Goal: Task Accomplishment & Management: Complete application form

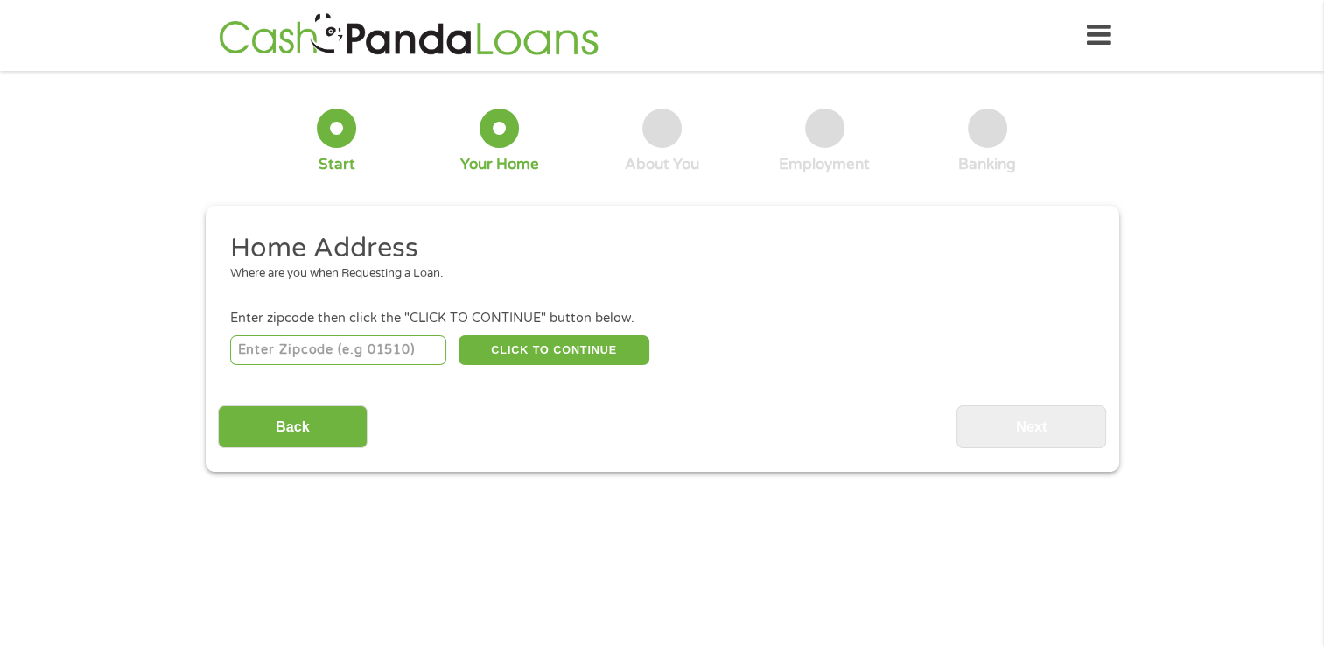
click at [399, 356] on input "number" at bounding box center [338, 350] width 216 height 30
type input "44849"
click at [504, 343] on button "CLICK TO CONTINUE" at bounding box center [554, 350] width 191 height 30
type input "44849"
type input "[US_STATE]"
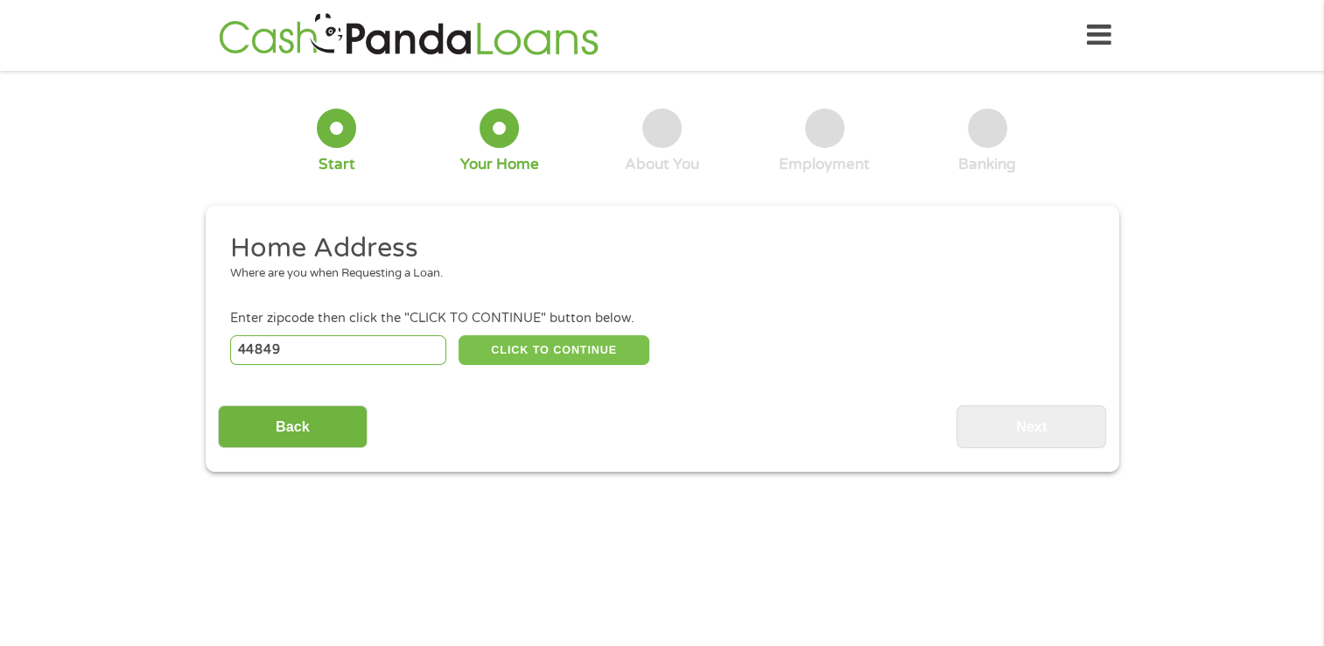
select select "[US_STATE]"
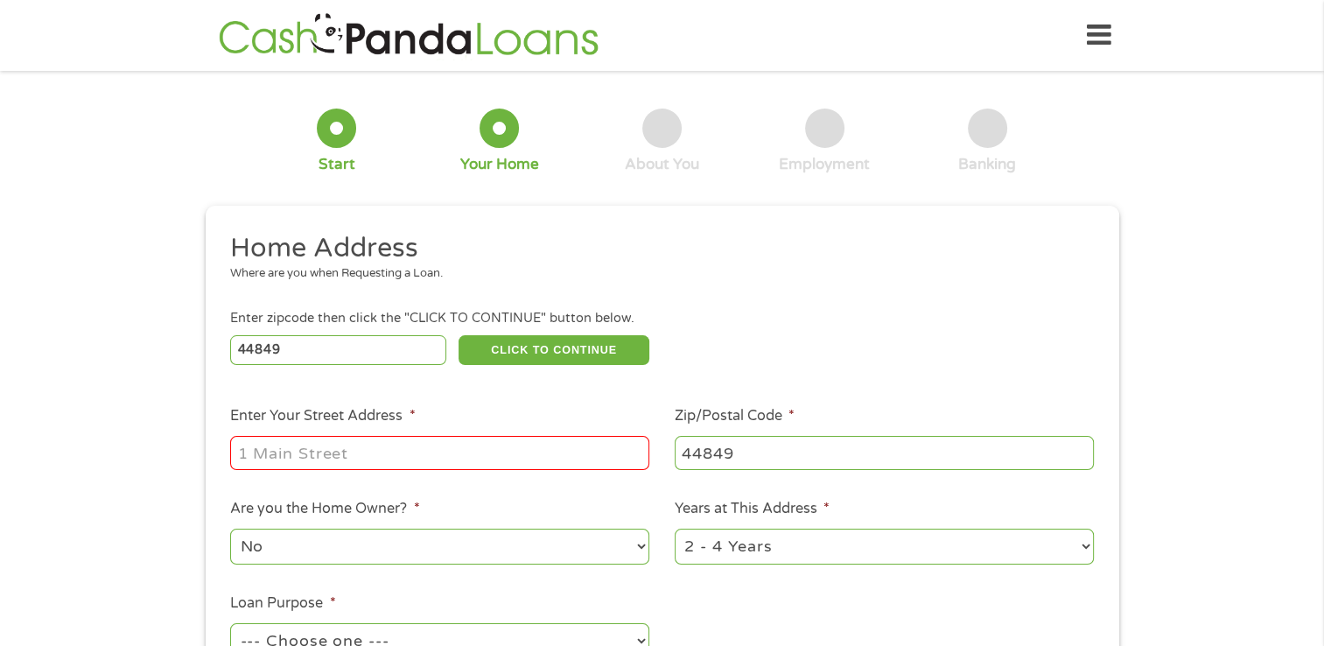
click at [344, 451] on input "Enter Your Street Address *" at bounding box center [439, 452] width 419 height 33
click at [81, 467] on div "1 Start 2 Your Home 3 About You 4 Employment 5 Banking 6 This field is hidden w…" at bounding box center [662, 435] width 1324 height 705
click at [276, 469] on input "Enter Your Street Address *" at bounding box center [439, 452] width 419 height 33
type input "[STREET_ADDRESS]"
click at [289, 550] on select "No Yes" at bounding box center [439, 547] width 419 height 36
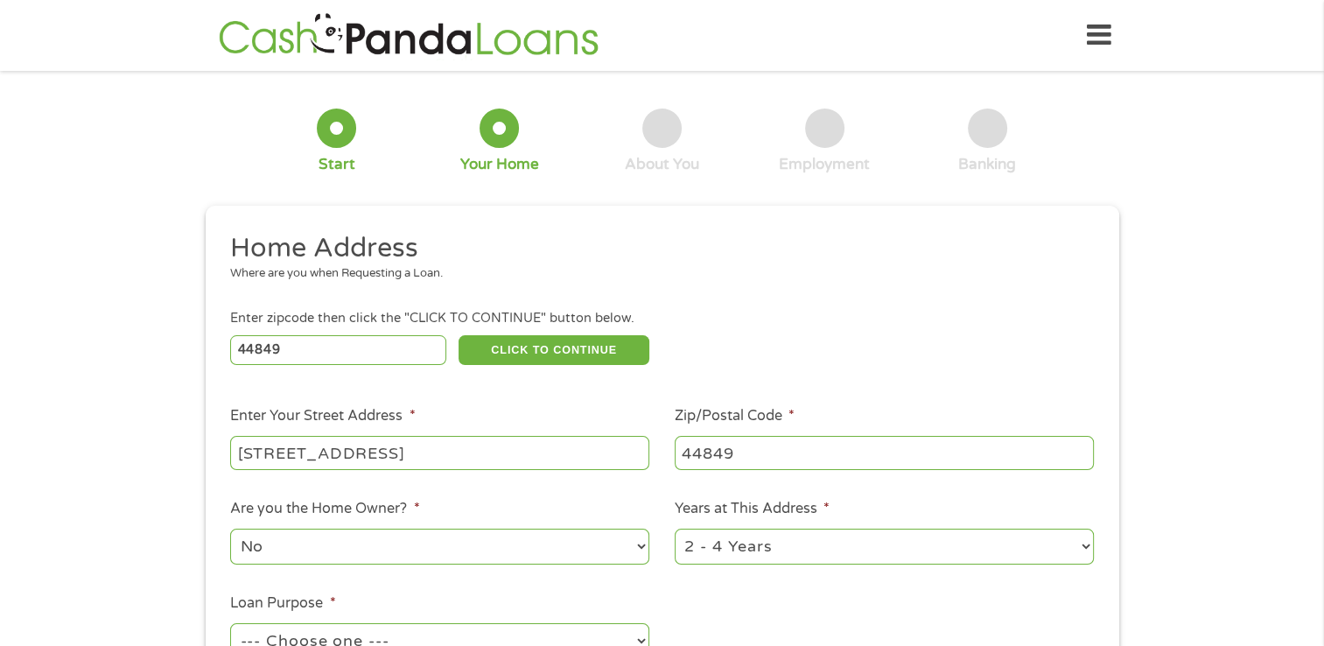
select select "yes"
click at [230, 530] on select "No Yes" at bounding box center [439, 547] width 419 height 36
click at [809, 544] on select "1 Year or less 1 - 2 Years 2 - 4 Years Over 4 Years" at bounding box center [884, 547] width 419 height 36
select select "60months"
click at [675, 530] on select "1 Year or less 1 - 2 Years 2 - 4 Years Over 4 Years" at bounding box center [884, 547] width 419 height 36
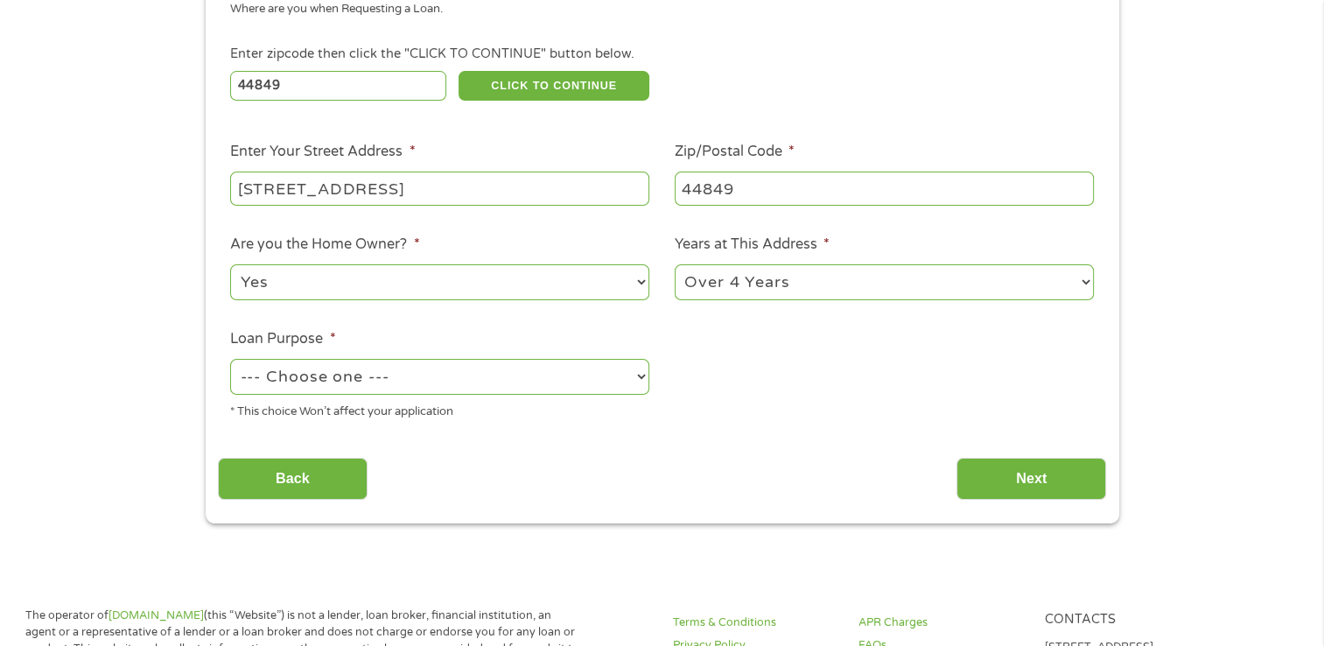
scroll to position [278, 0]
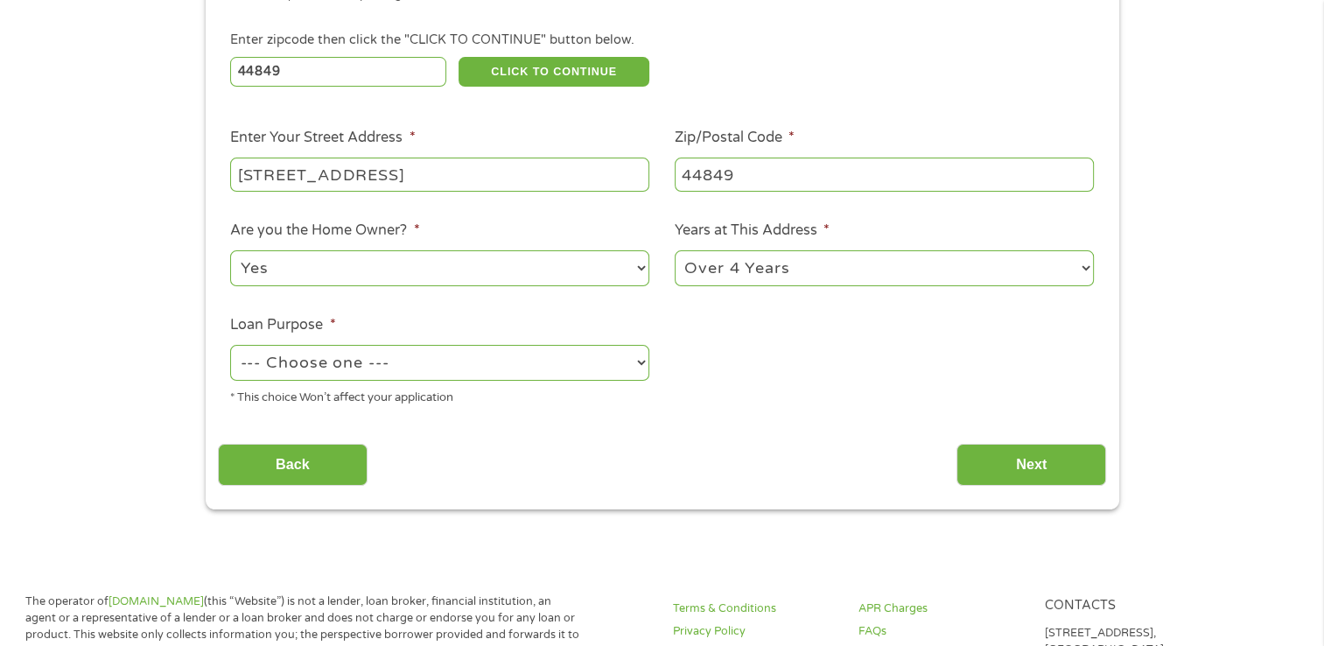
click at [597, 368] on select "--- Choose one --- Pay Bills Debt Consolidation Home Improvement Major Purchase…" at bounding box center [439, 363] width 419 height 36
select select "debtconsolidation"
click at [230, 347] on select "--- Choose one --- Pay Bills Debt Consolidation Home Improvement Major Purchase…" at bounding box center [439, 363] width 419 height 36
click at [1001, 462] on input "Next" at bounding box center [1032, 465] width 150 height 43
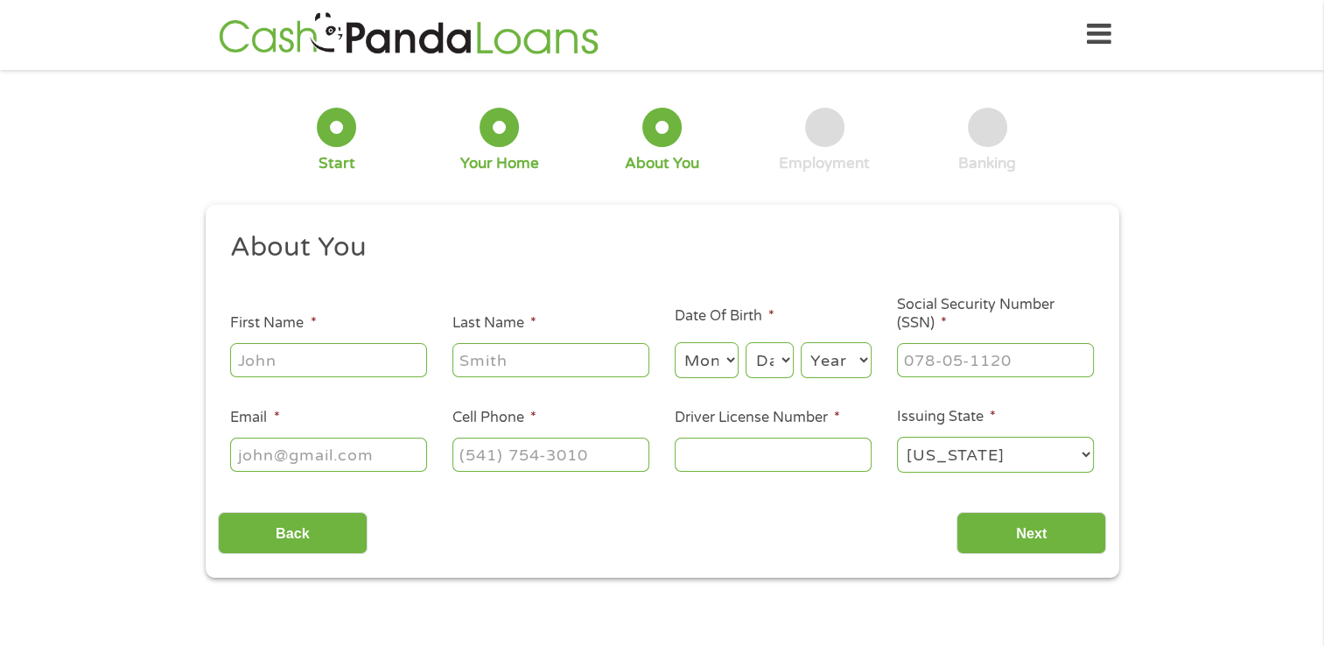
scroll to position [0, 0]
click at [419, 347] on input "First Name *" at bounding box center [328, 360] width 197 height 33
type input "a"
type input "[PERSON_NAME]"
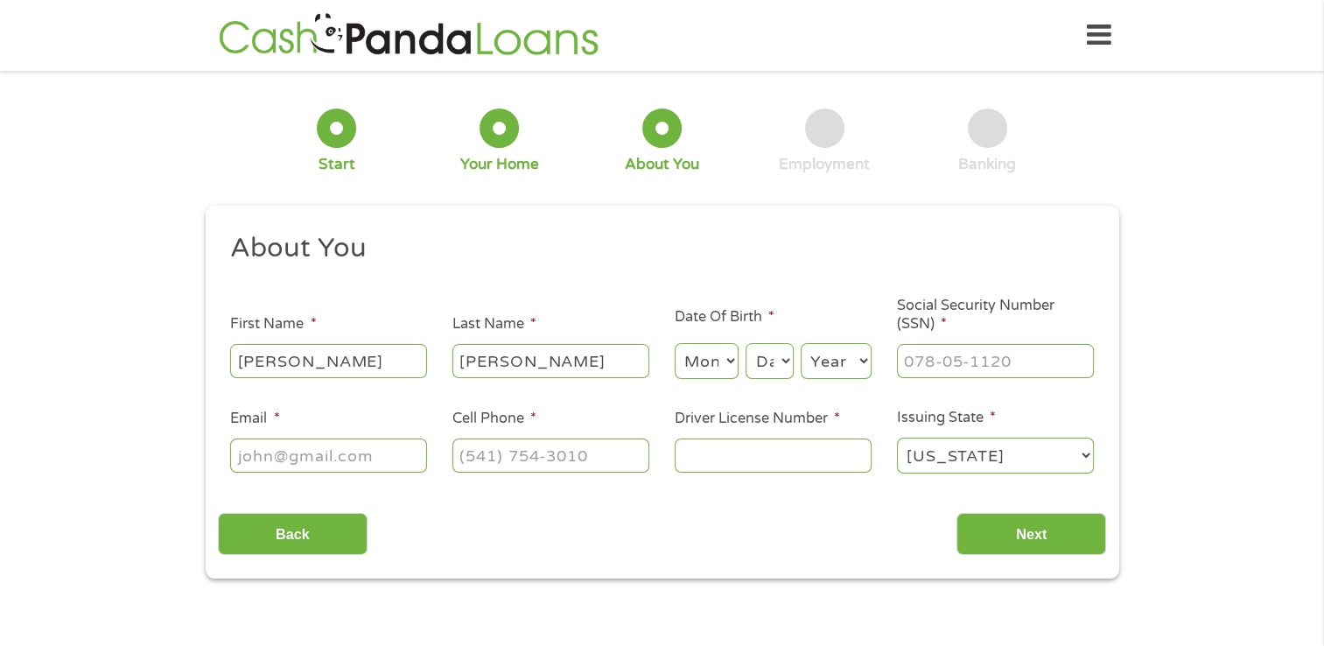
type input "[PERSON_NAME]"
click at [713, 360] on select "Month 1 2 3 4 5 6 7 8 9 10 11 12" at bounding box center [707, 361] width 64 height 36
select select "7"
click at [675, 344] on select "Month 1 2 3 4 5 6 7 8 9 10 11 12" at bounding box center [707, 361] width 64 height 36
click at [767, 373] on select "Day 1 2 3 4 5 6 7 8 9 10 11 12 13 14 15 16 17 18 19 20 21 22 23 24 25 26 27 28 …" at bounding box center [769, 361] width 47 height 36
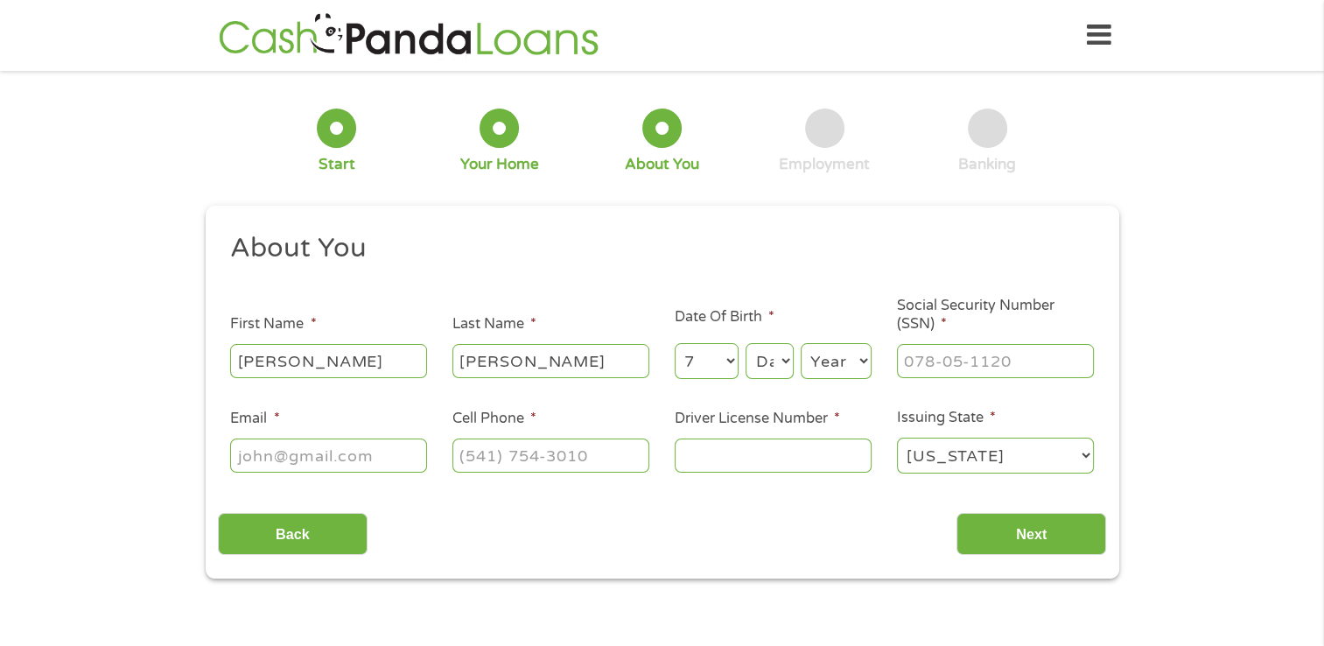
select select "26"
click at [746, 344] on select "Day 1 2 3 4 5 6 7 8 9 10 11 12 13 14 15 16 17 18 19 20 21 22 23 24 25 26 27 28 …" at bounding box center [769, 361] width 47 height 36
click at [842, 366] on select "Year [DATE] 2006 2005 2004 2003 2002 2001 2000 1999 1998 1997 1996 1995 1994 19…" at bounding box center [836, 361] width 71 height 36
select select "1989"
click at [801, 344] on select "Year [DATE] 2006 2005 2004 2003 2002 2001 2000 1999 1998 1997 1996 1995 1994 19…" at bounding box center [836, 361] width 71 height 36
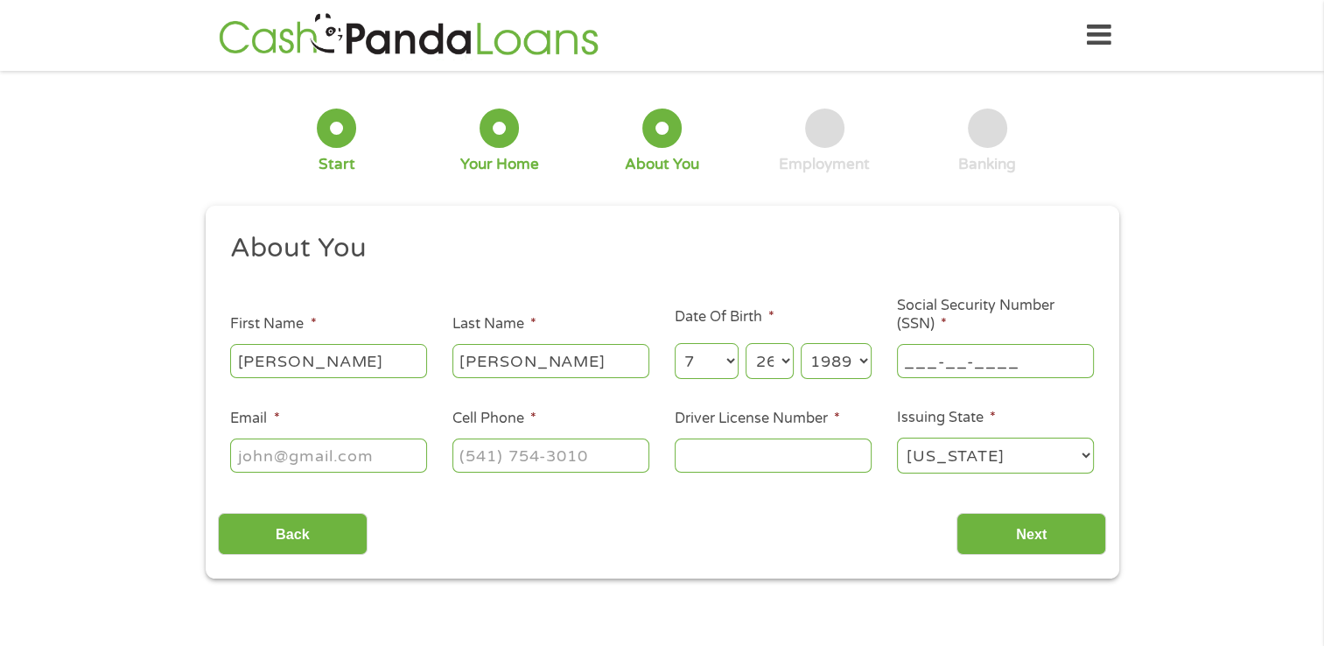
click at [915, 352] on input "___-__-____" at bounding box center [995, 360] width 197 height 33
type input "296-90-2251"
type input "[EMAIL_ADDRESS][DOMAIN_NAME]"
type input "[PHONE_NUMBER]"
type input "SX717728"
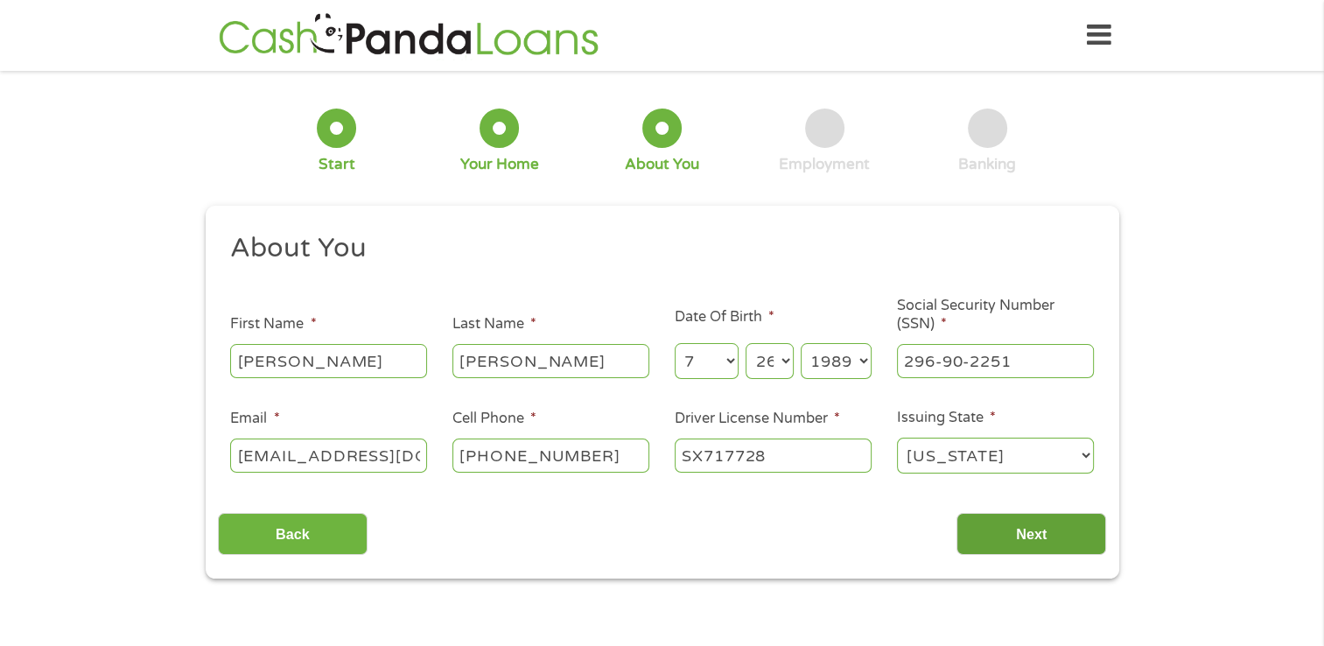
click at [1008, 544] on input "Next" at bounding box center [1032, 534] width 150 height 43
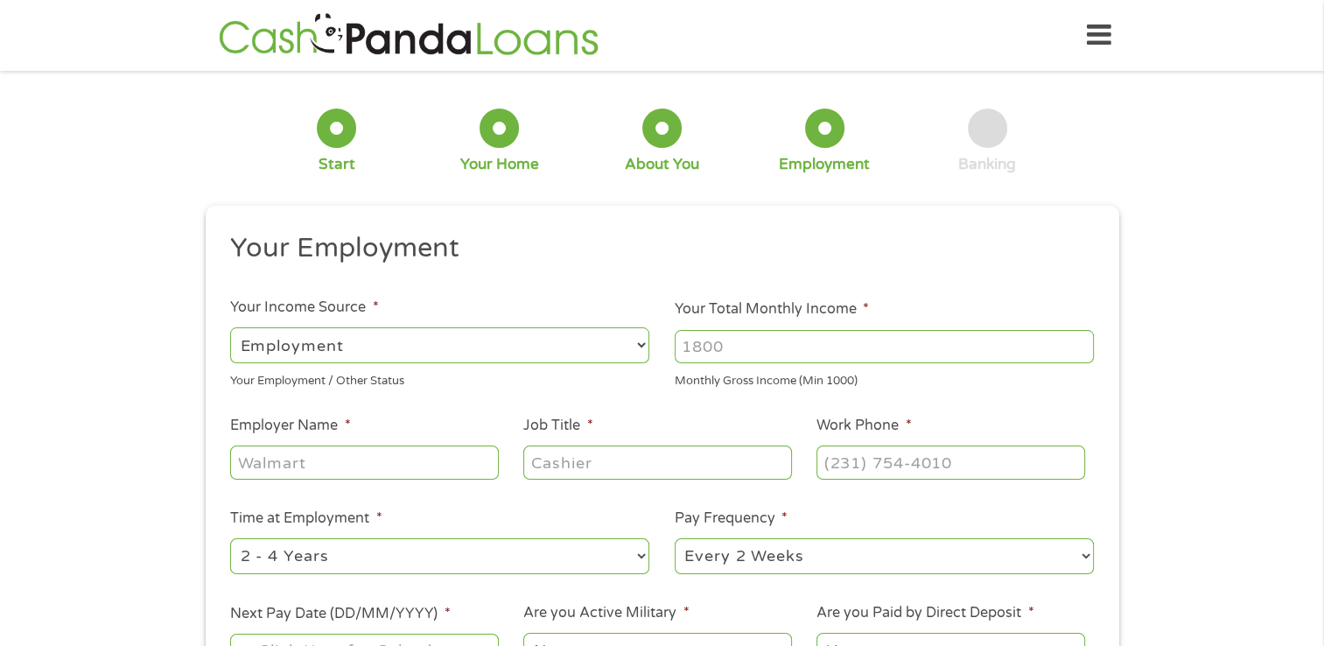
scroll to position [7, 7]
click at [602, 348] on select "--- Choose one --- Employment [DEMOGRAPHIC_DATA] Benefits" at bounding box center [439, 345] width 419 height 36
click at [230, 327] on select "--- Choose one --- Employment [DEMOGRAPHIC_DATA] Benefits" at bounding box center [439, 345] width 419 height 36
click at [787, 350] on input "Your Total Monthly Income *" at bounding box center [884, 346] width 419 height 33
type input "6200"
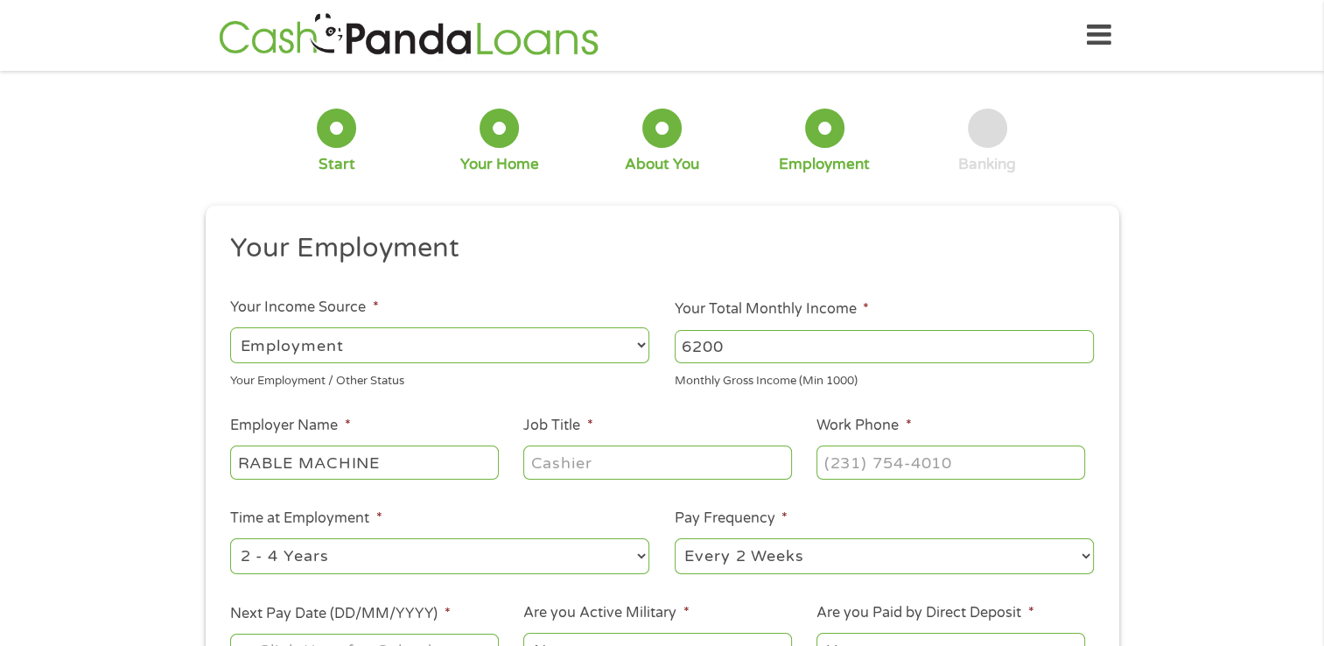
type input "RABLE MACHINE"
type input "SUPPLY CHAIN MGR"
type input "(___) ___-____"
type input "[PHONE_NUMBER]"
click at [551, 555] on select "--- Choose one --- 1 Year or less 1 - 2 Years 2 - 4 Years Over 4 Years" at bounding box center [439, 556] width 419 height 36
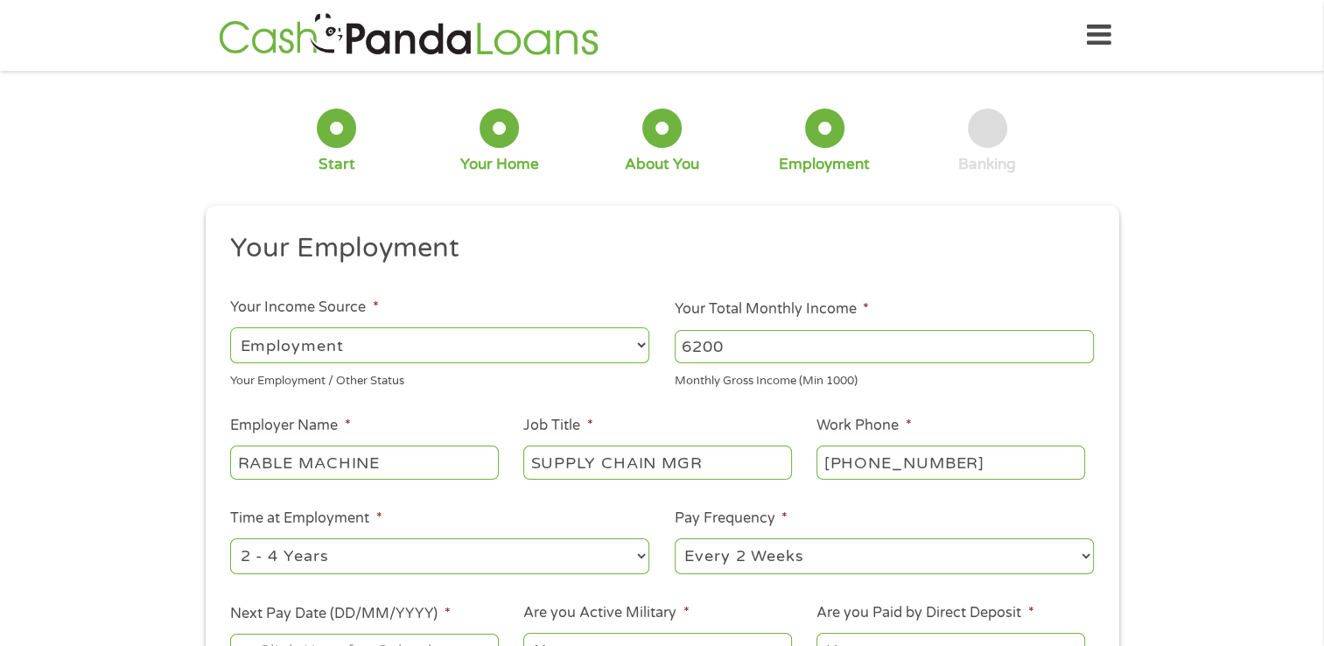
select select "24months"
click at [230, 539] on select "--- Choose one --- 1 Year or less 1 - 2 Years 2 - 4 Years Over 4 Years" at bounding box center [439, 556] width 419 height 36
click at [961, 555] on select "--- Choose one --- Every 2 Weeks Every Week Monthly Semi-Monthly" at bounding box center [884, 556] width 419 height 36
select select "weekly"
click at [675, 539] on select "--- Choose one --- Every 2 Weeks Every Week Monthly Semi-Monthly" at bounding box center [884, 556] width 419 height 36
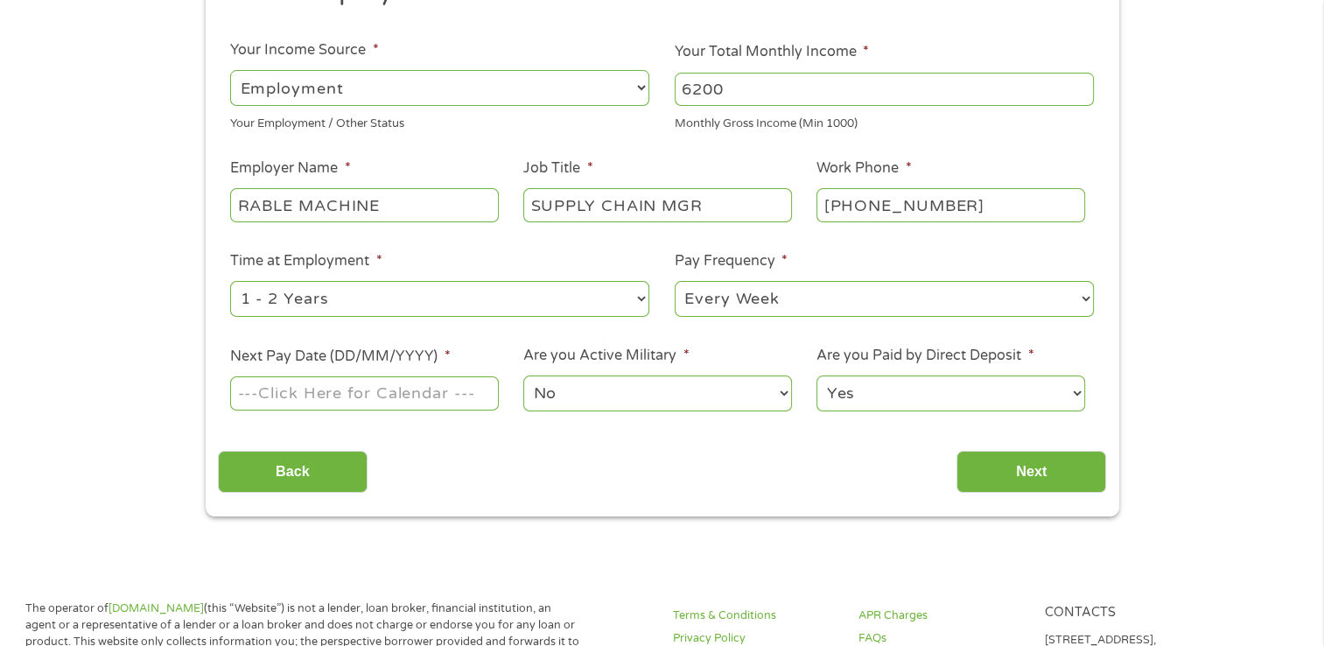
scroll to position [259, 0]
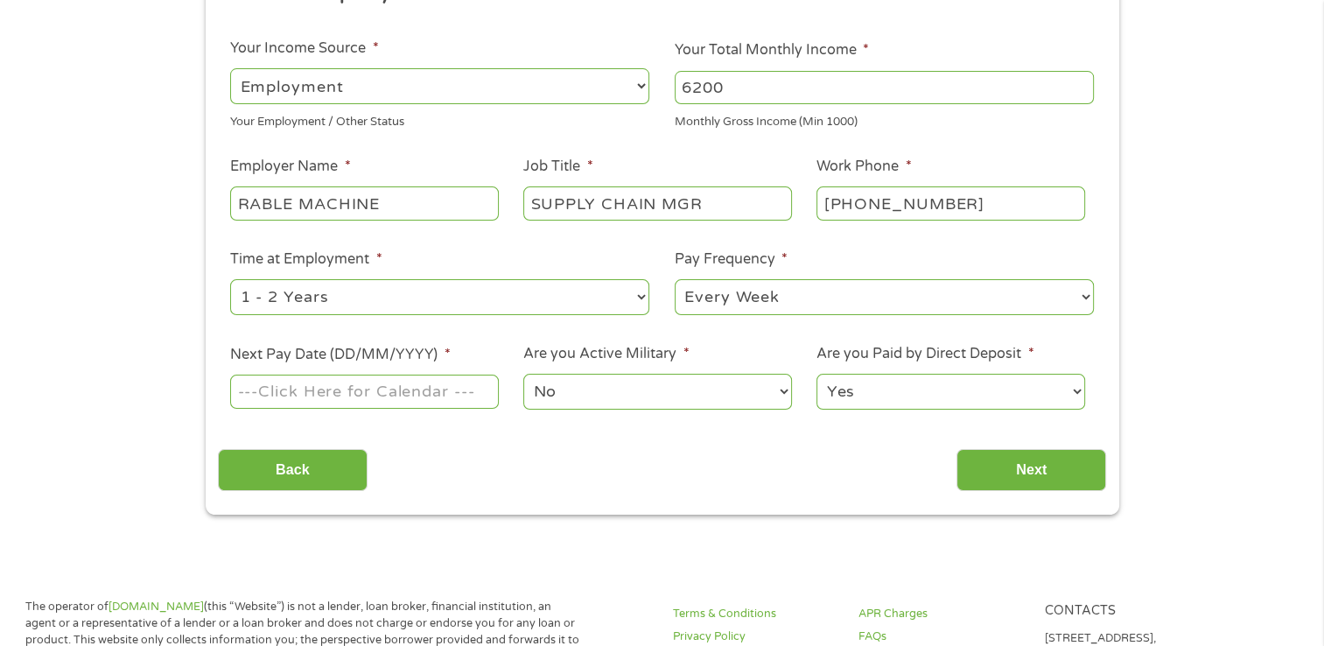
click at [427, 384] on input "Next Pay Date (DD/MM/YYYY) *" at bounding box center [364, 391] width 268 height 33
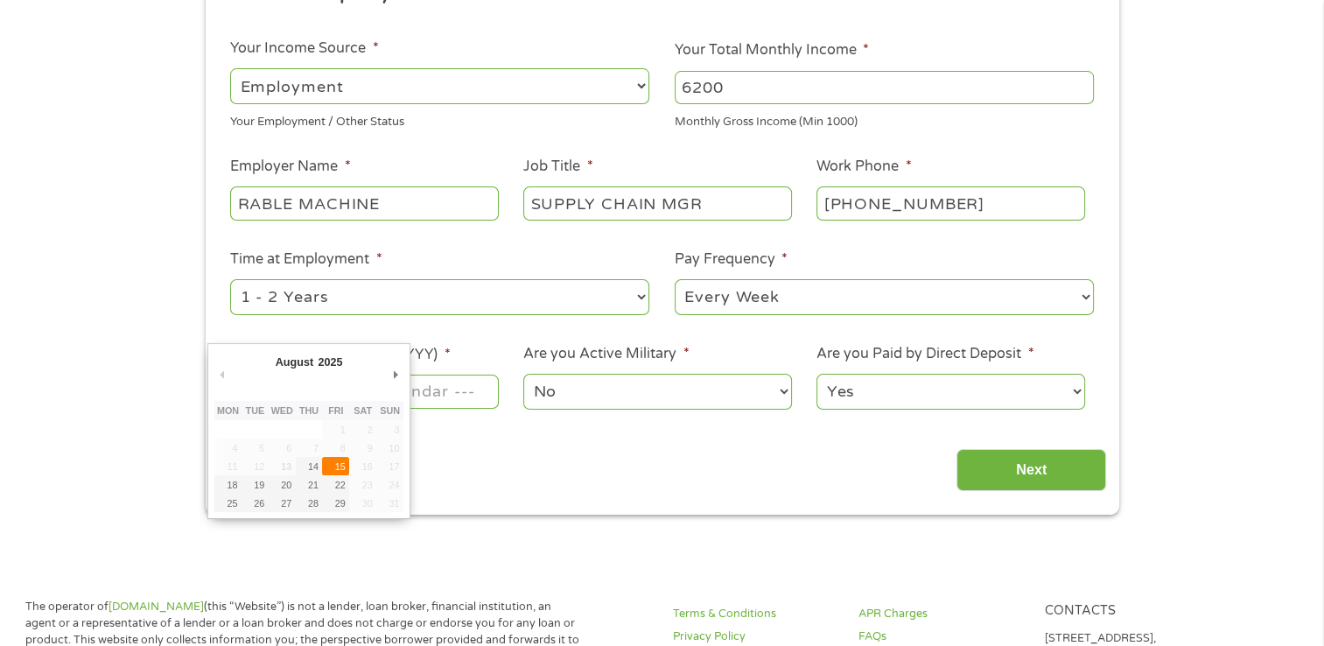
type input "[DATE]"
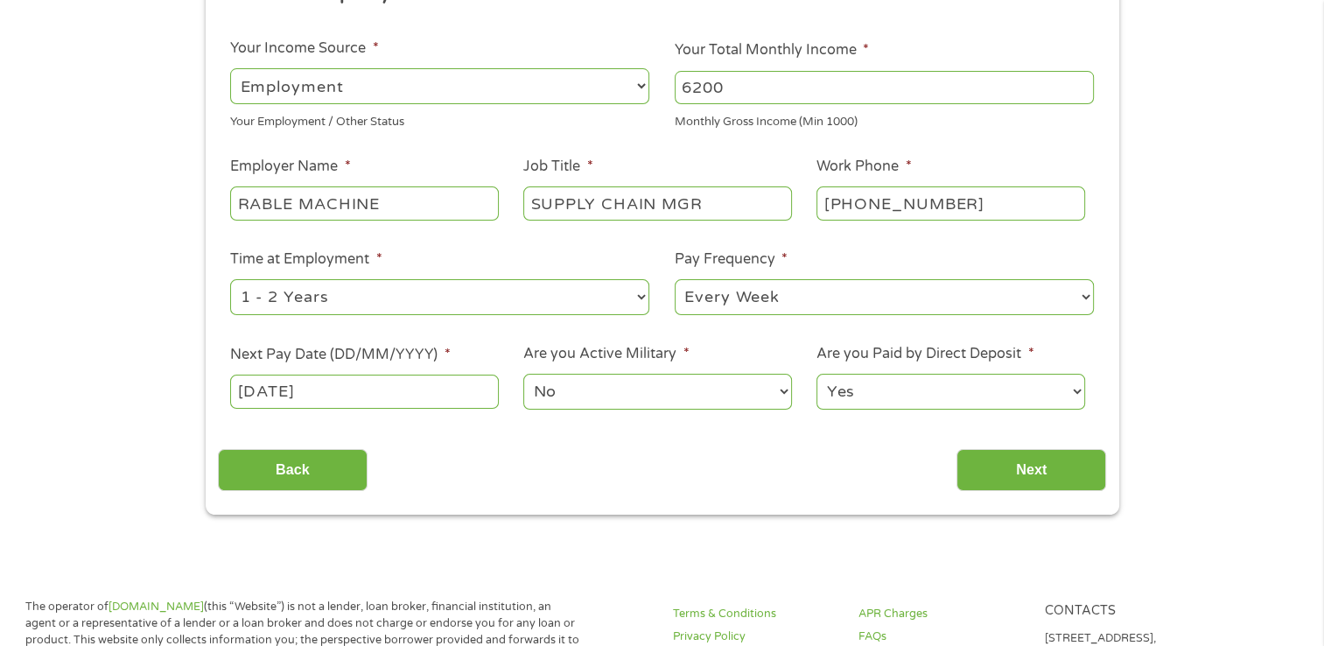
click at [625, 402] on select "No Yes" at bounding box center [657, 392] width 268 height 36
click at [998, 450] on input "Next" at bounding box center [1032, 470] width 150 height 43
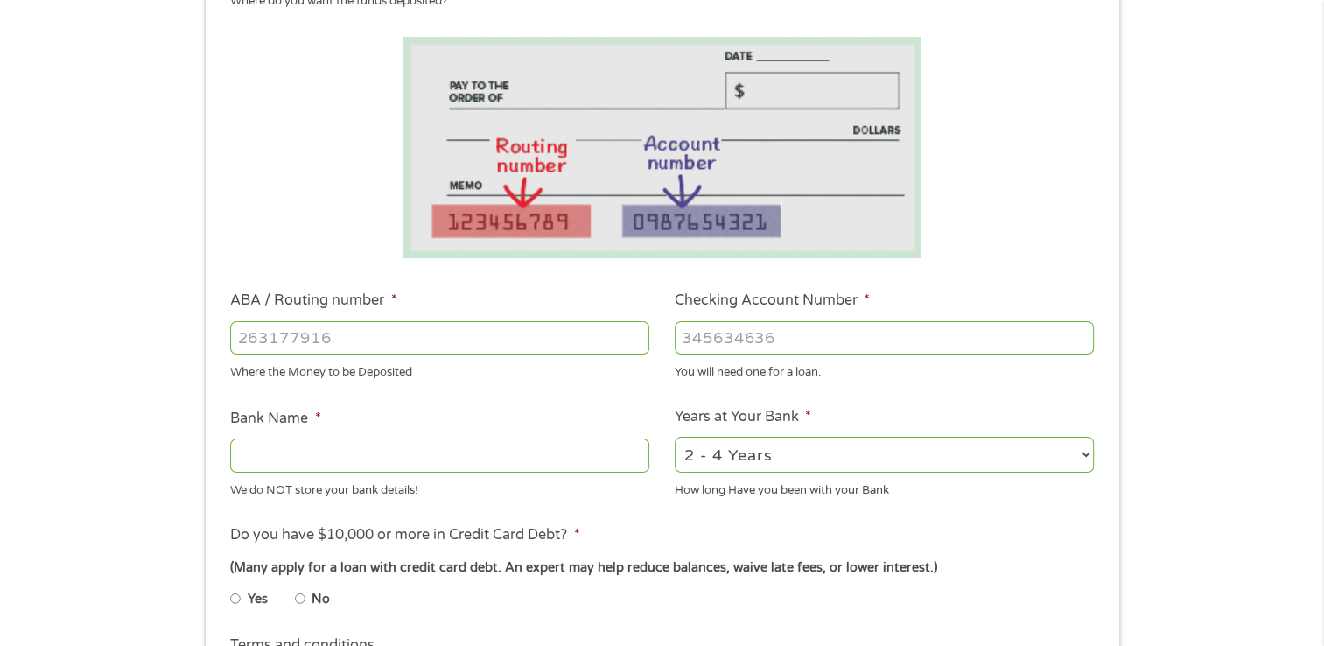
scroll to position [376, 0]
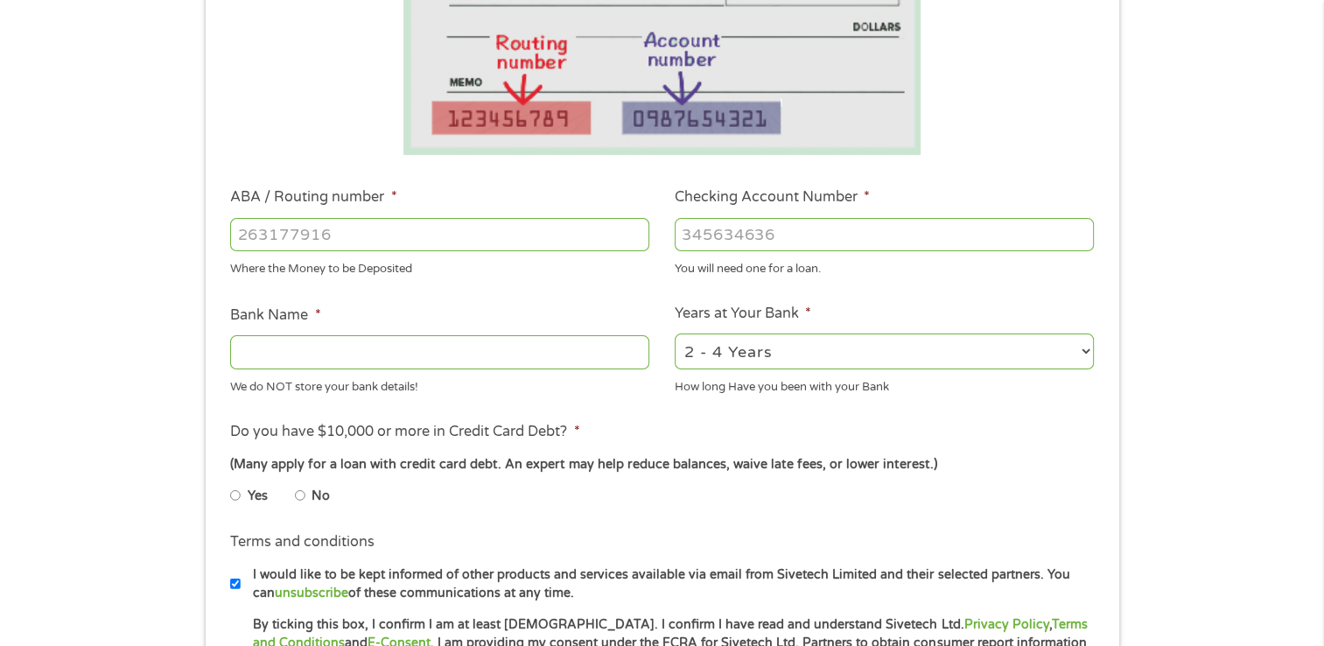
click at [593, 228] on input "ABA / Routing number *" at bounding box center [439, 234] width 419 height 33
type input "031176110"
type input "CAPITAL ONE NA"
type input "36130361894"
click at [915, 345] on select "2 - 4 Years 6 - 12 Months 1 - 2 Years Over 4 Years" at bounding box center [884, 351] width 419 height 36
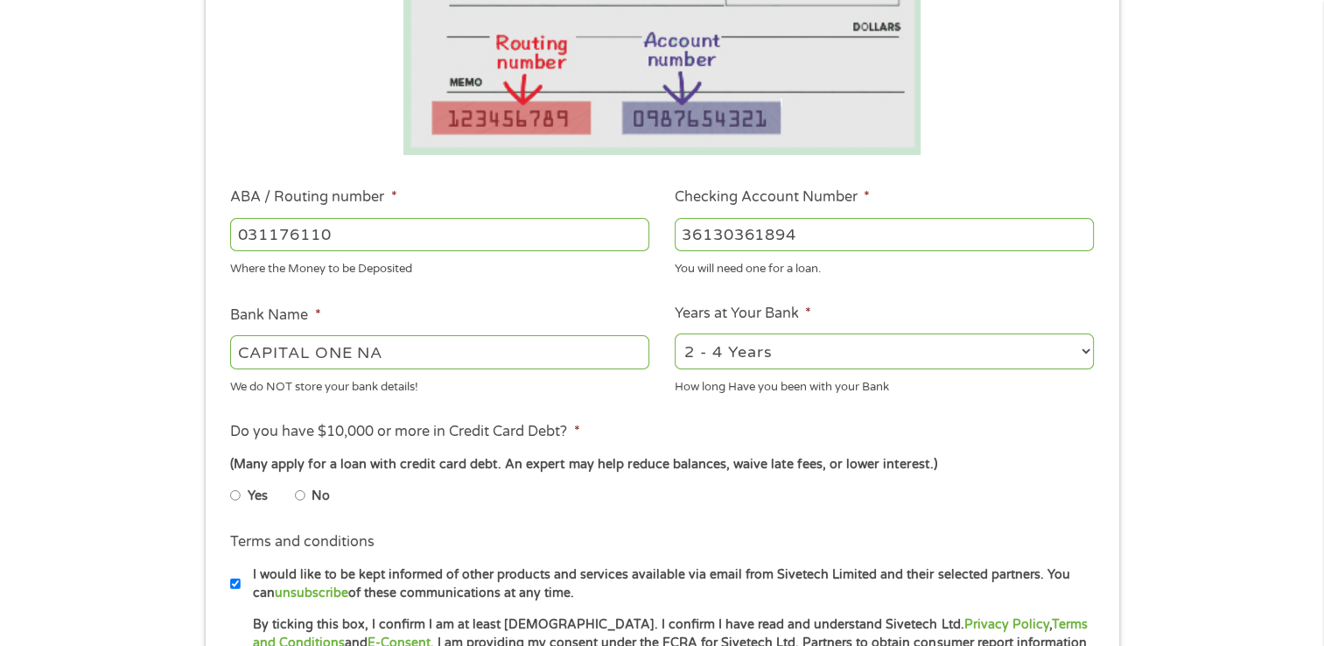
select select "60months"
click at [675, 333] on select "2 - 4 Years 6 - 12 Months 1 - 2 Years Over 4 Years" at bounding box center [884, 351] width 419 height 36
click at [301, 495] on input "No" at bounding box center [300, 495] width 11 height 28
radio input "true"
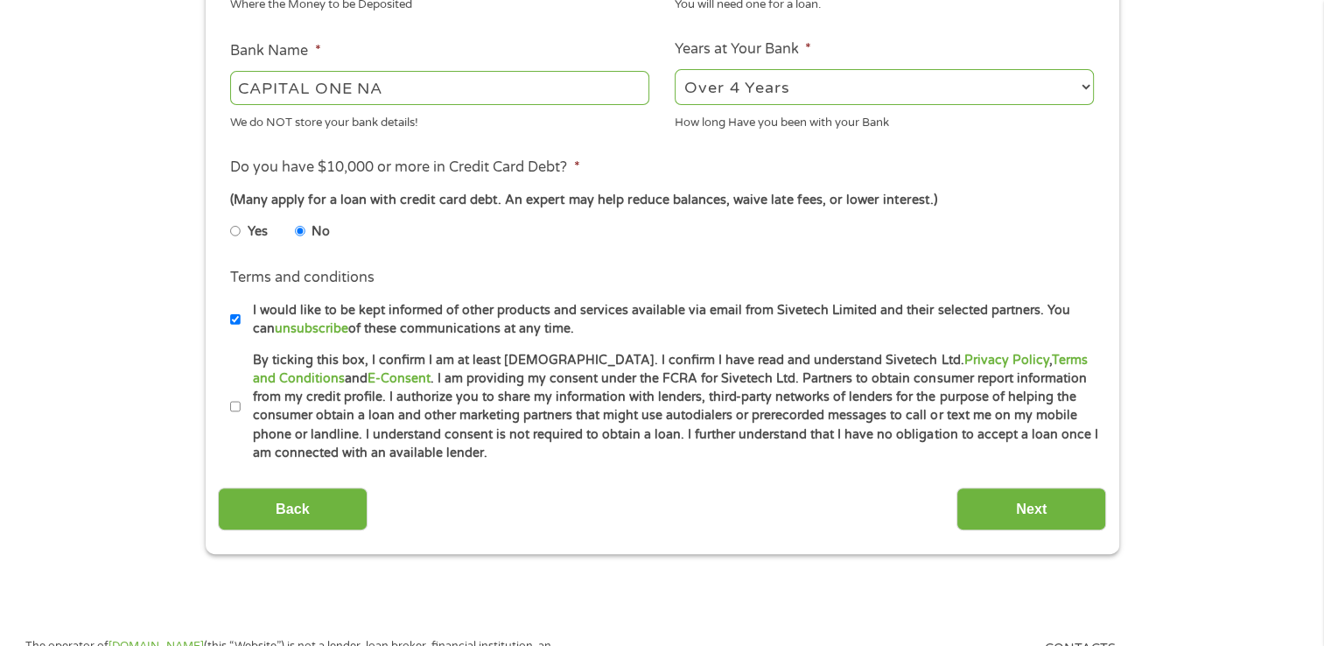
scroll to position [642, 0]
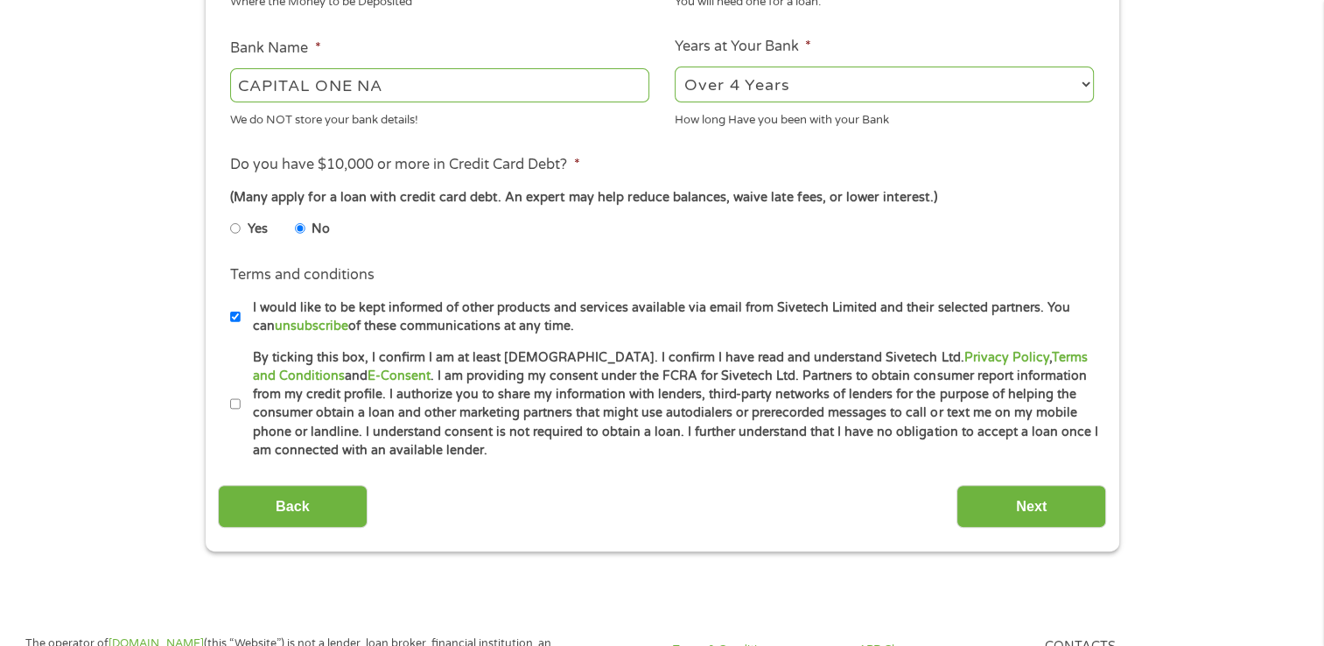
click at [237, 392] on input "By ticking this box, I confirm I am at least [DEMOGRAPHIC_DATA]. I confirm I ha…" at bounding box center [235, 404] width 11 height 28
checkbox input "true"
click at [996, 500] on input "Next" at bounding box center [1032, 506] width 150 height 43
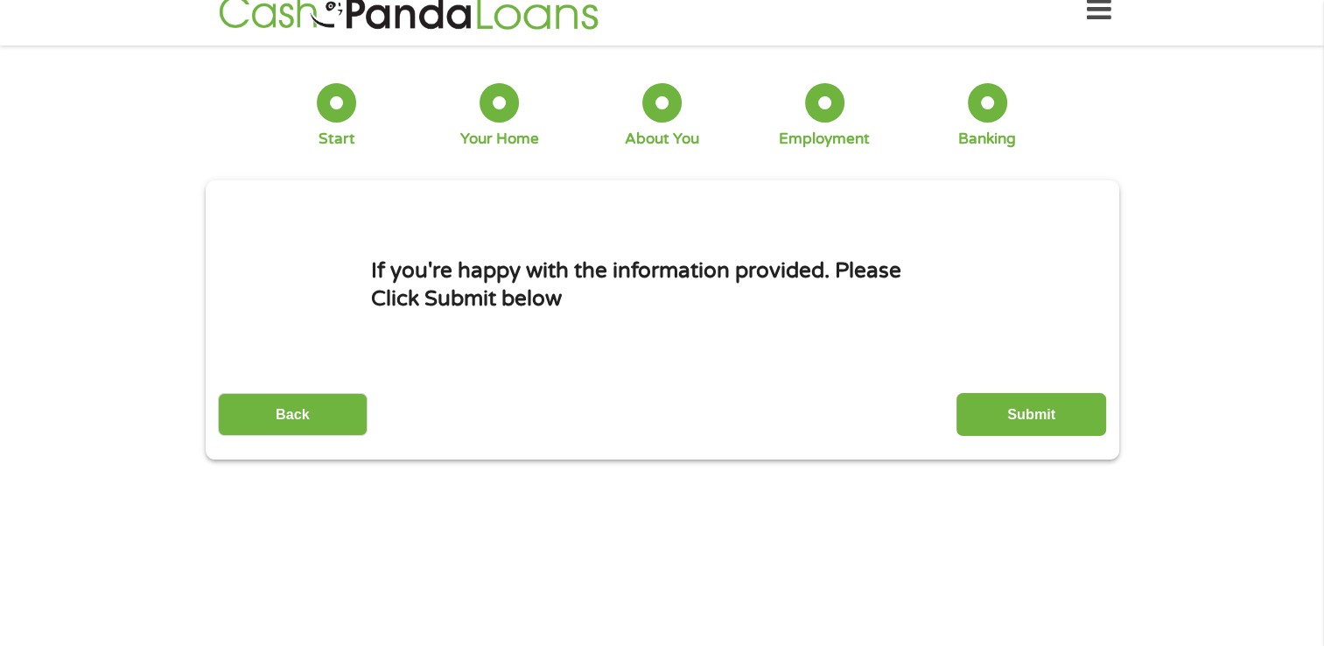
scroll to position [0, 0]
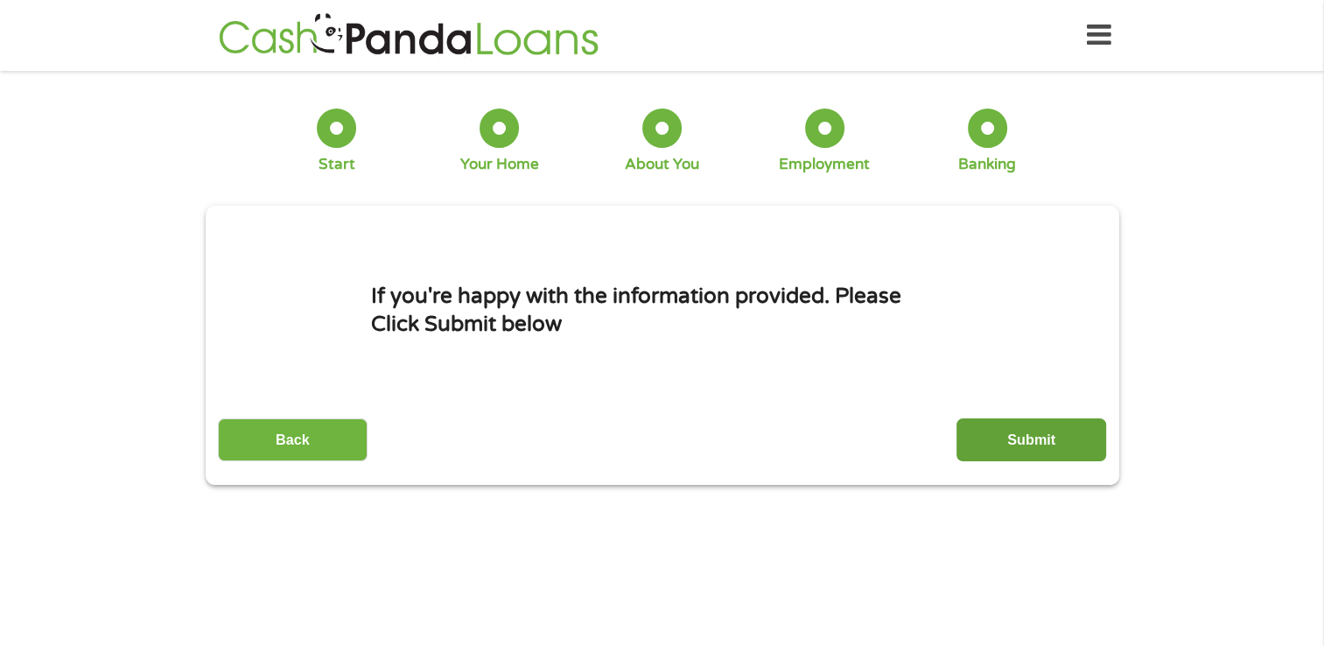
click at [1044, 446] on input "Submit" at bounding box center [1032, 439] width 150 height 43
